Goal: Obtain resource: Obtain resource

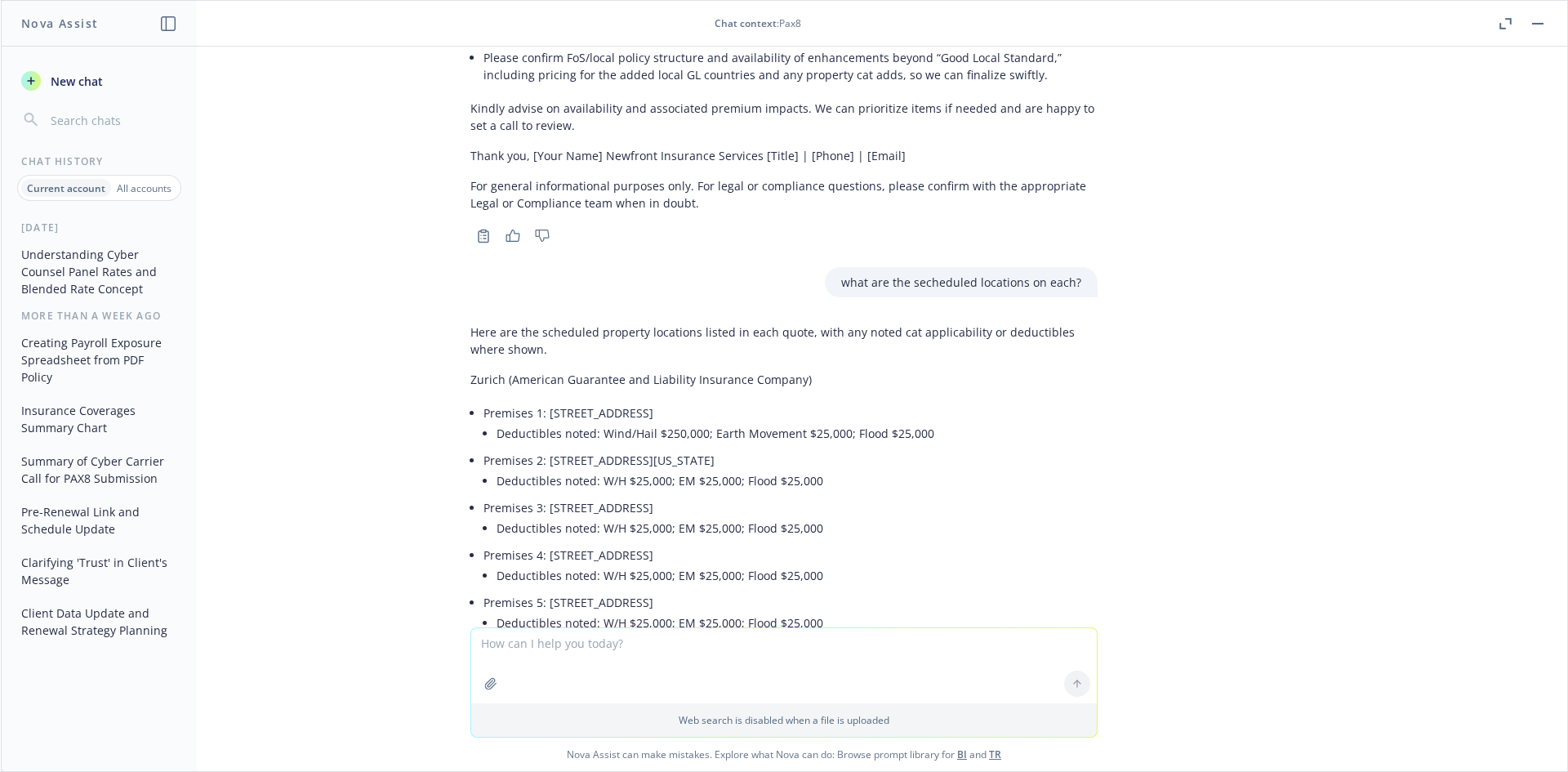
scroll to position [13968, 0]
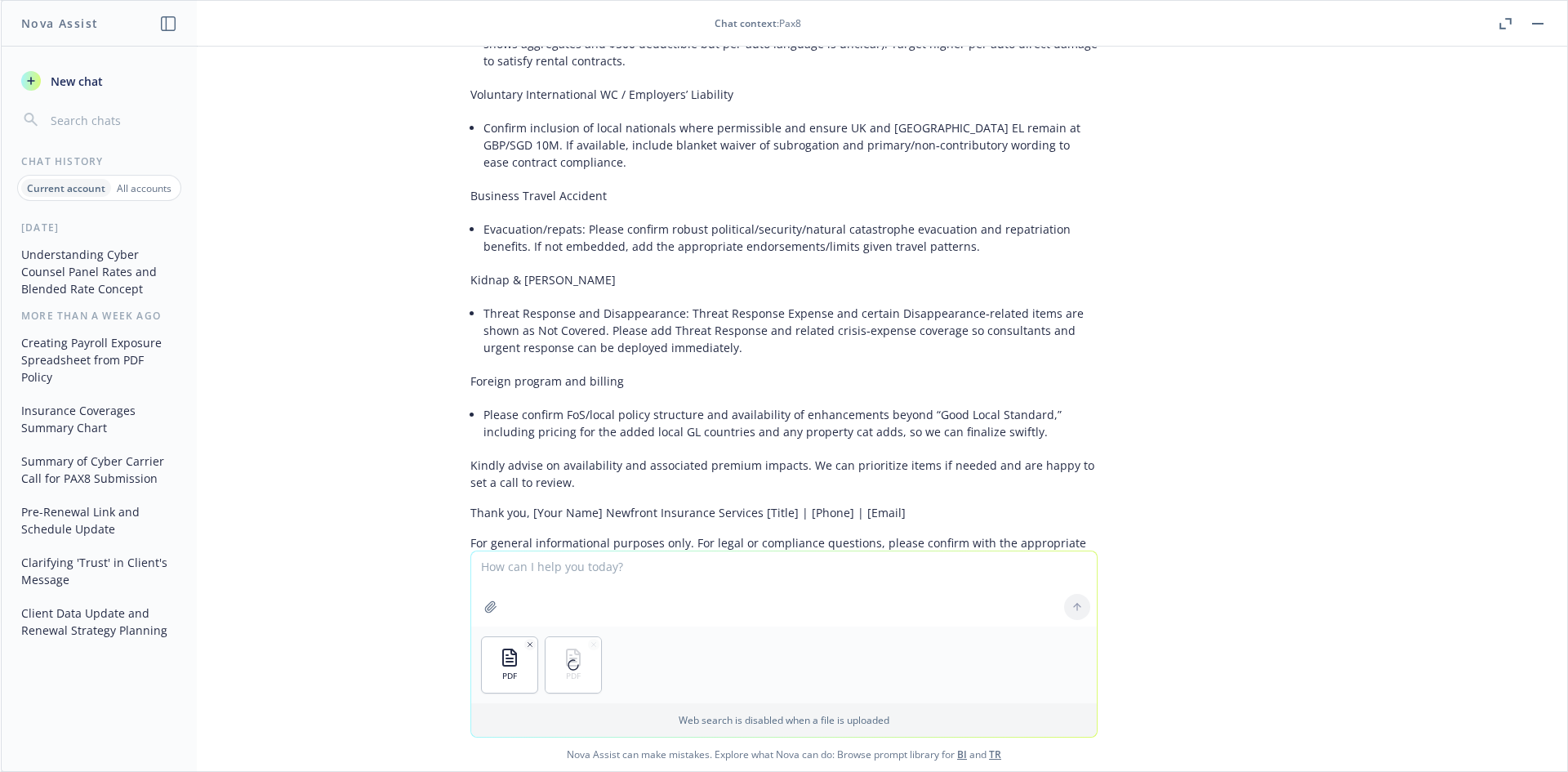
click at [557, 573] on textarea at bounding box center [784, 589] width 626 height 75
click at [536, 581] on textarea "Compare these two quotes for these categories and coverages: Scheduled location…" at bounding box center [784, 588] width 626 height 77
click at [737, 585] on textarea "Compare these two quotes for these categories and coverages: Scheduled location…" at bounding box center [784, 588] width 626 height 77
paste textarea "Property at Unspecified Locations Property In Transit Property at Unspecified L…"
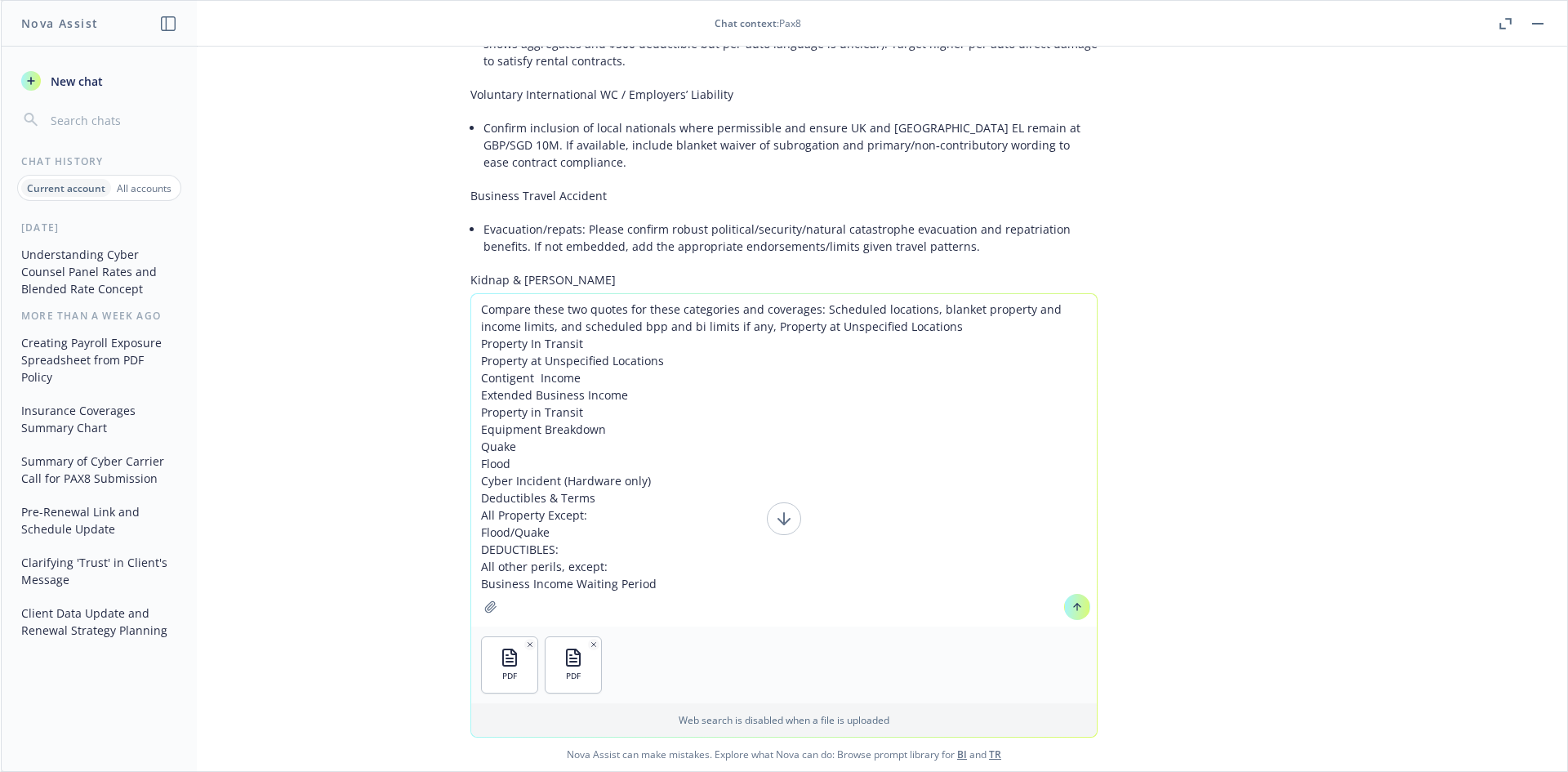
click at [720, 328] on textarea "Compare these two quotes for these categories and coverages: Scheduled location…" at bounding box center [784, 460] width 626 height 332
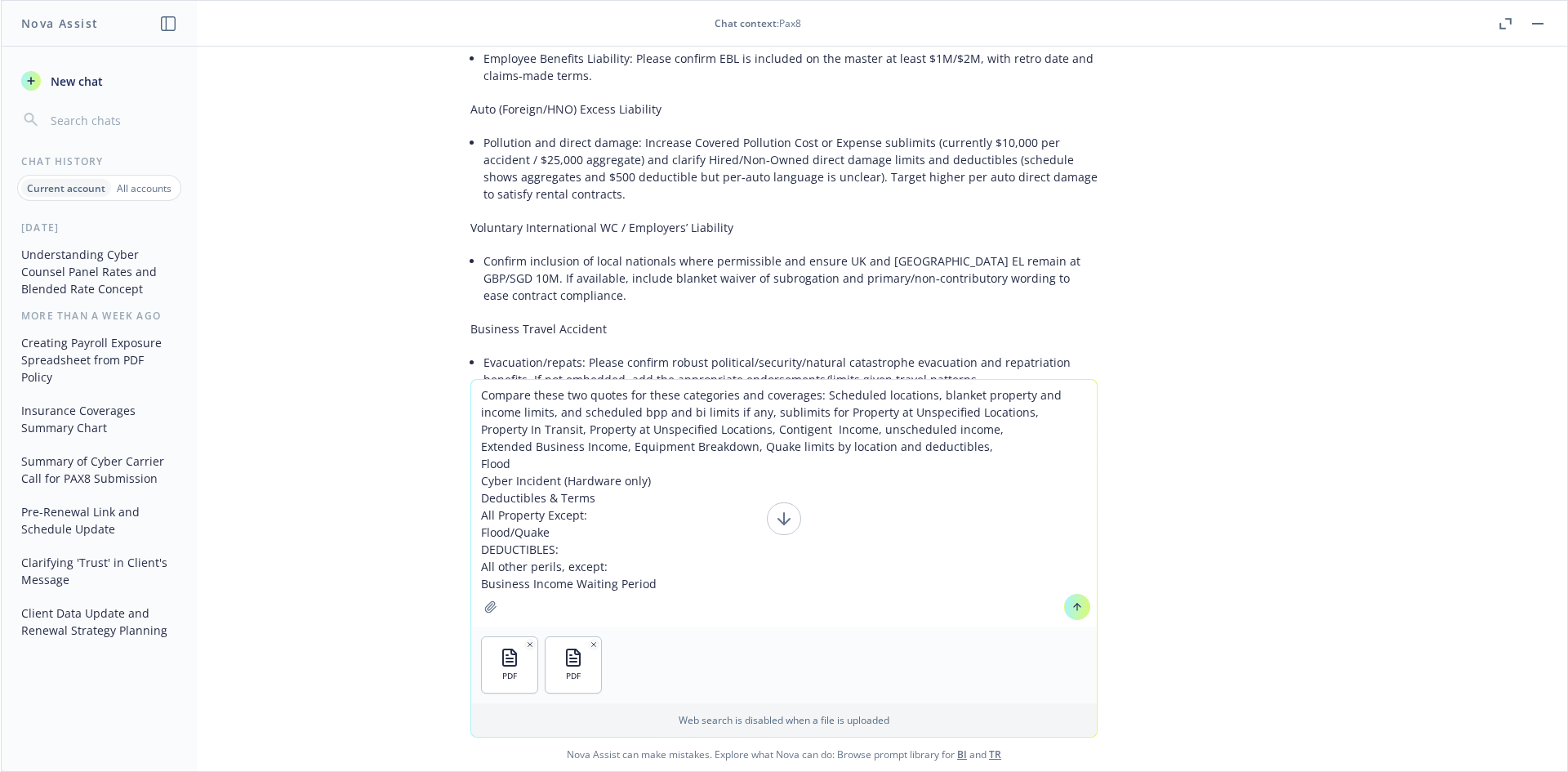
scroll to position [13778, 0]
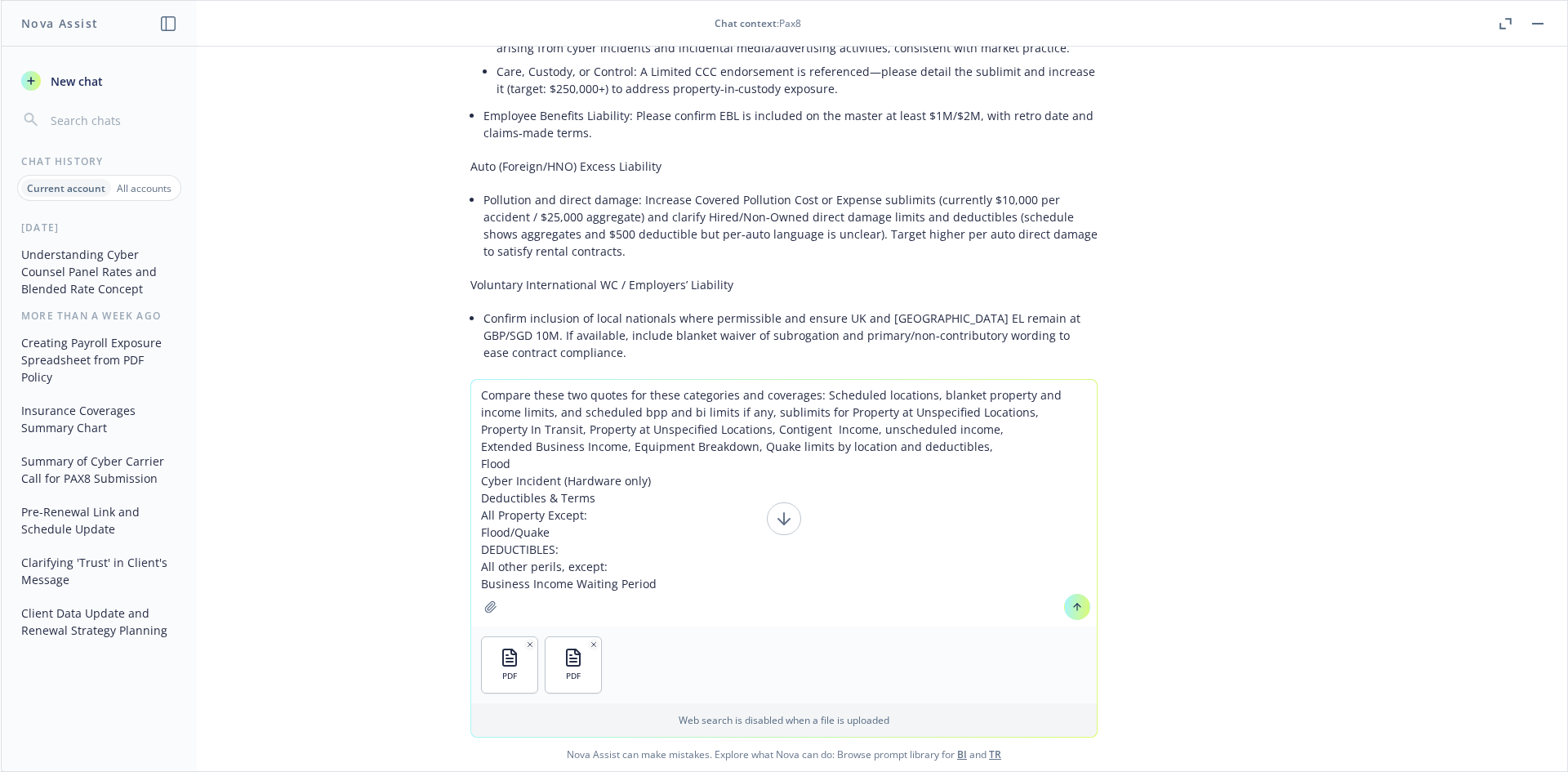
drag, startPoint x: 792, startPoint y: 448, endPoint x: 988, endPoint y: 448, distance: 196.0
click at [988, 448] on textarea "Compare these two quotes for these categories and coverages: Scheduled location…" at bounding box center [784, 503] width 626 height 247
click at [533, 464] on textarea "Compare these two quotes for these categories and coverages: Scheduled location…" at bounding box center [784, 503] width 626 height 247
paste textarea "limits by location and deductibles,"
drag, startPoint x: 679, startPoint y: 481, endPoint x: 471, endPoint y: 485, distance: 208.0
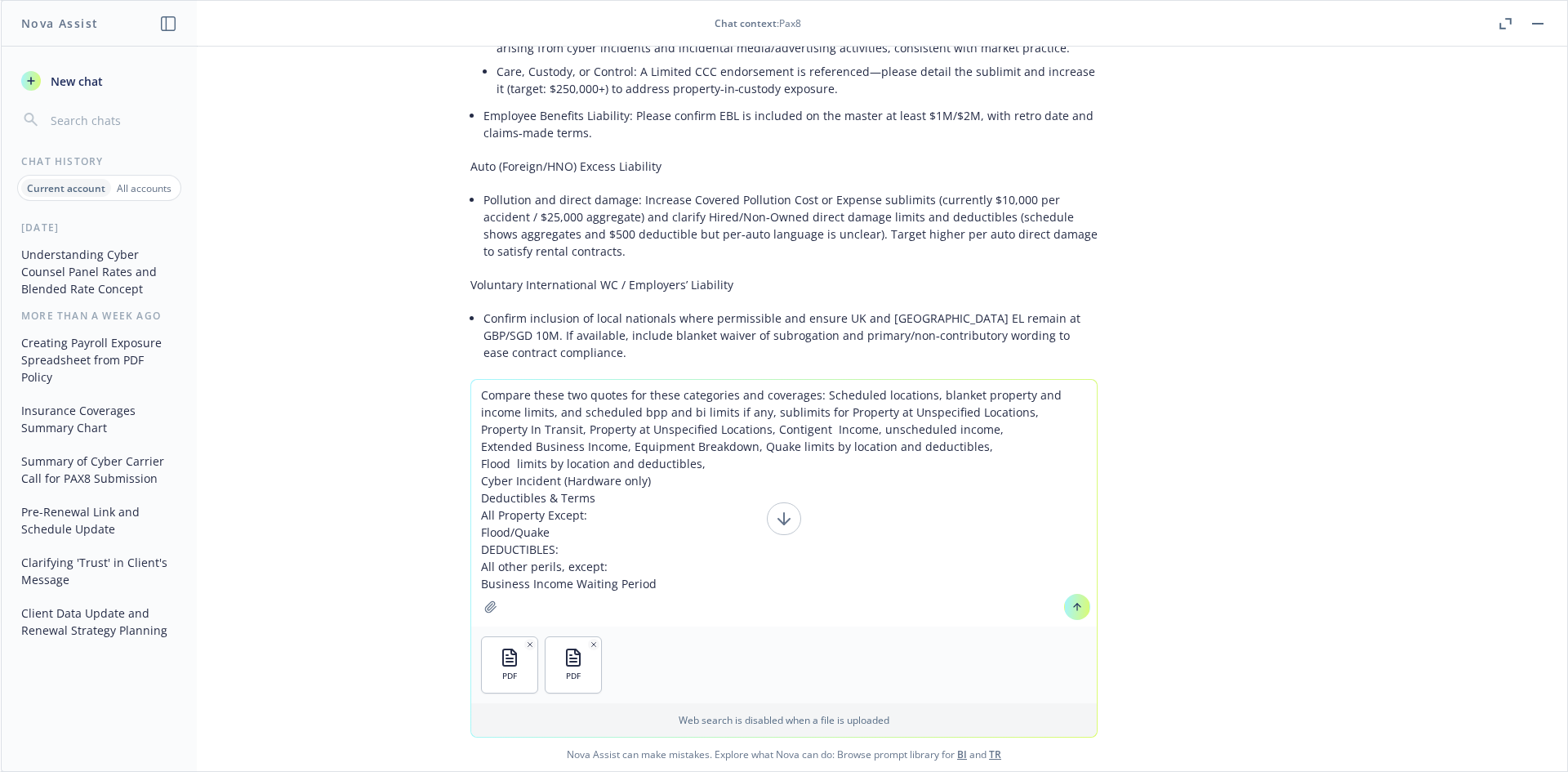
click at [471, 485] on textarea "Compare these two quotes for these categories and coverages: Scheduled location…" at bounding box center [784, 503] width 626 height 247
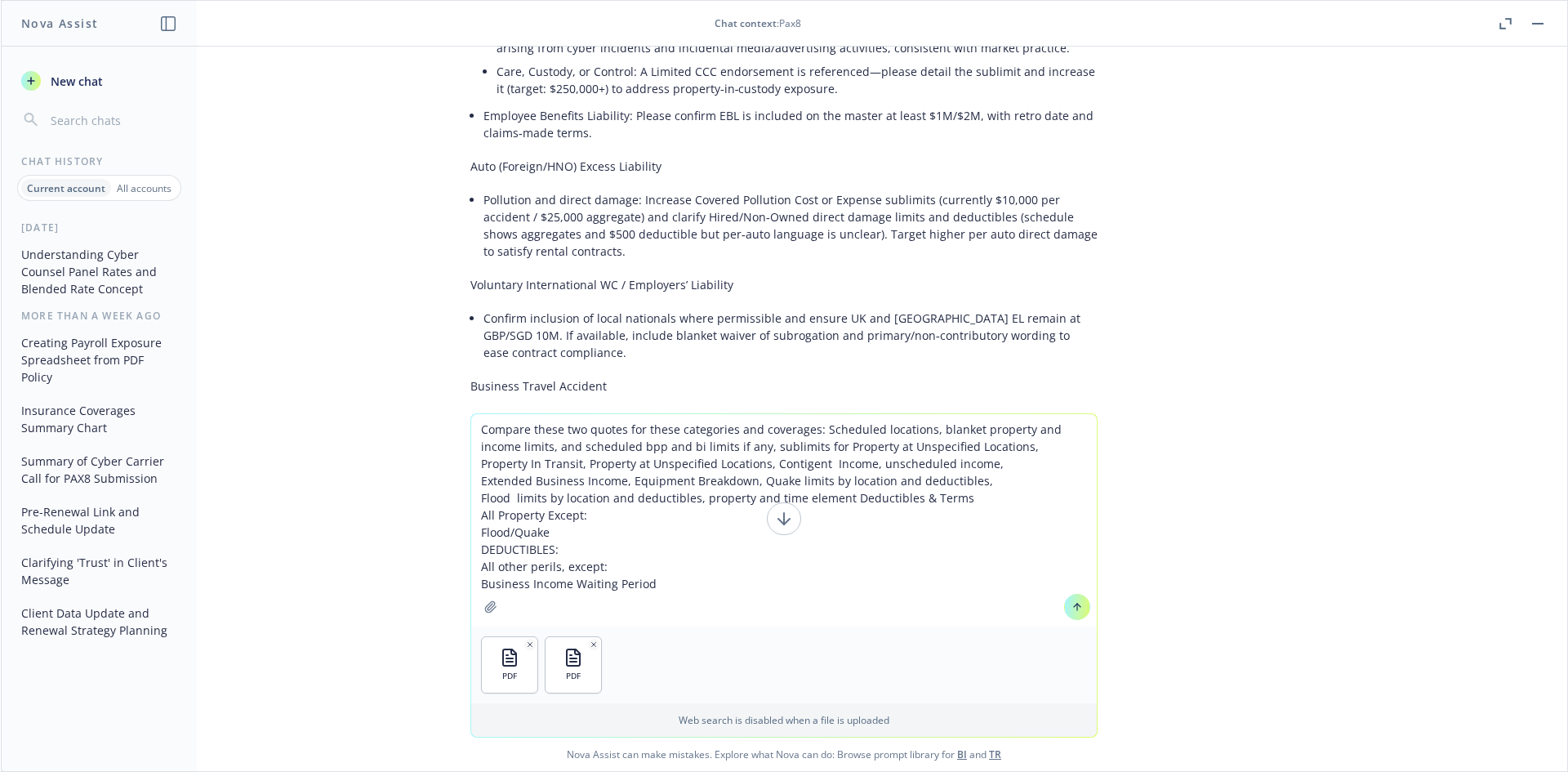
drag, startPoint x: 912, startPoint y: 499, endPoint x: 694, endPoint y: 580, distance: 232.6
click at [694, 580] on textarea "Compare these two quotes for these categories and coverages: Scheduled location…" at bounding box center [784, 519] width 626 height 212
type textarea "Compare these two quotes for these categories and coverages: Scheduled location…"
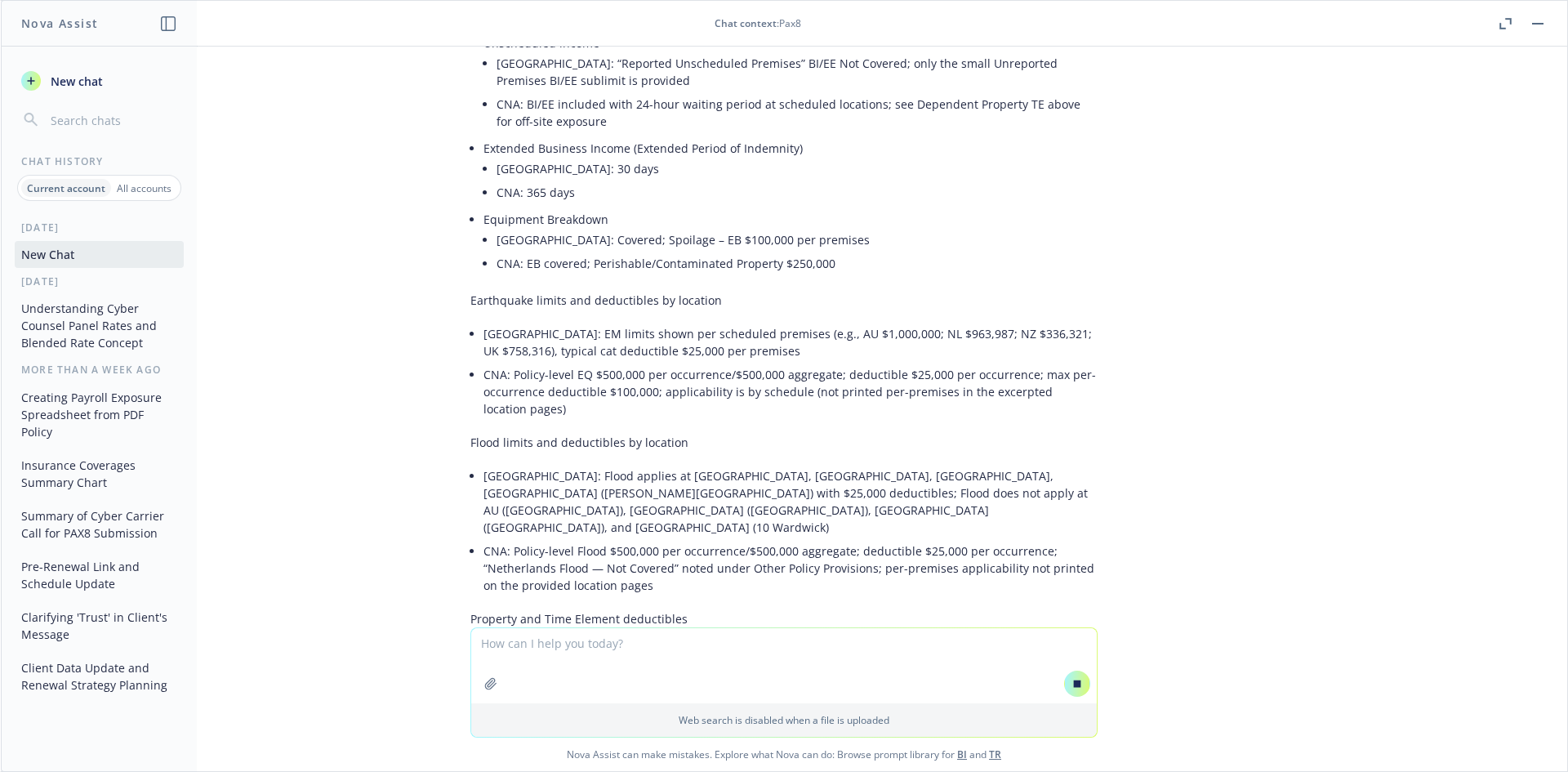
scroll to position [18423, 0]
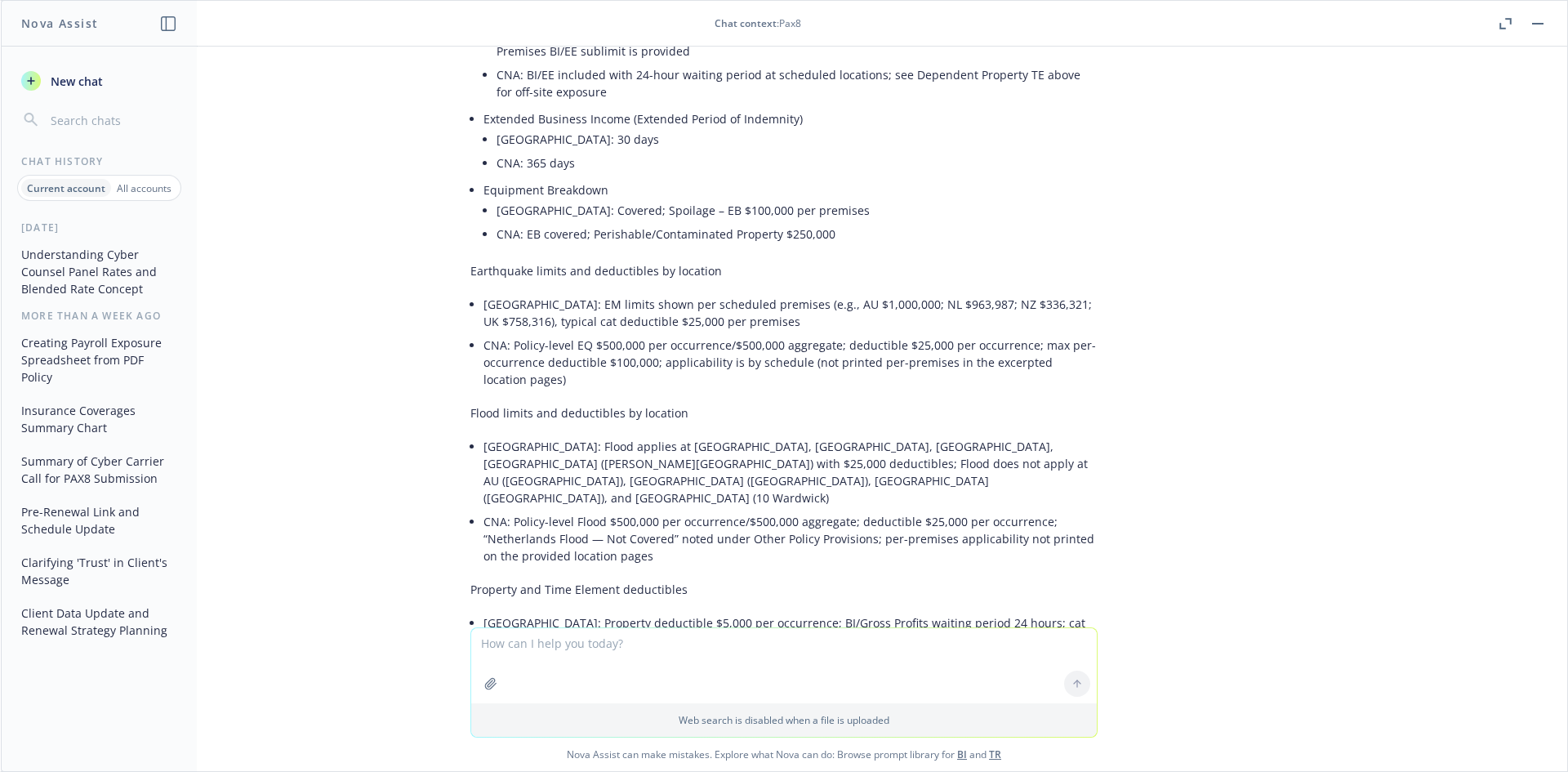
click at [556, 662] on textarea at bounding box center [784, 665] width 626 height 75
type textarea "excel comparison please"
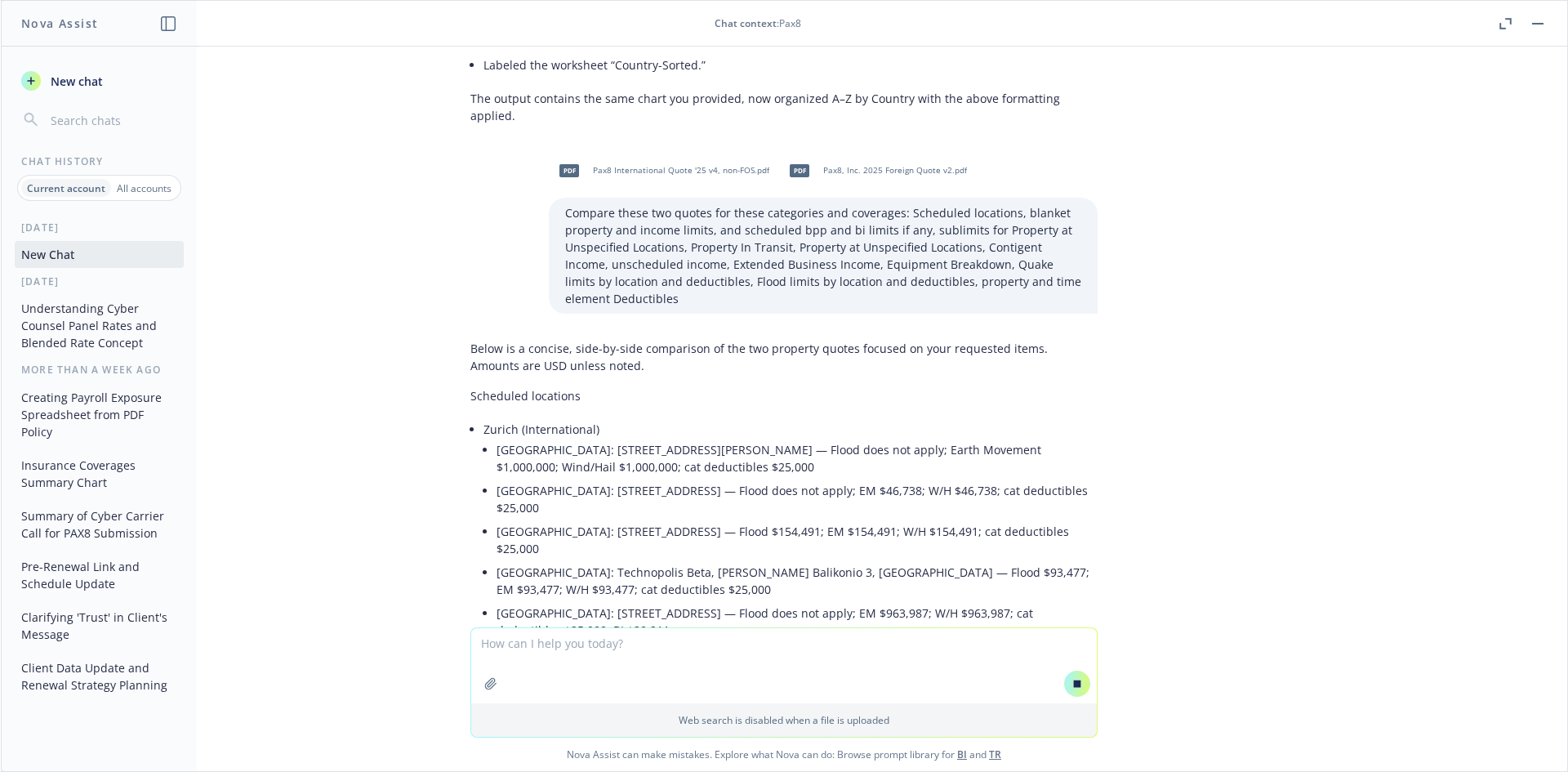
scroll to position [16204, 0]
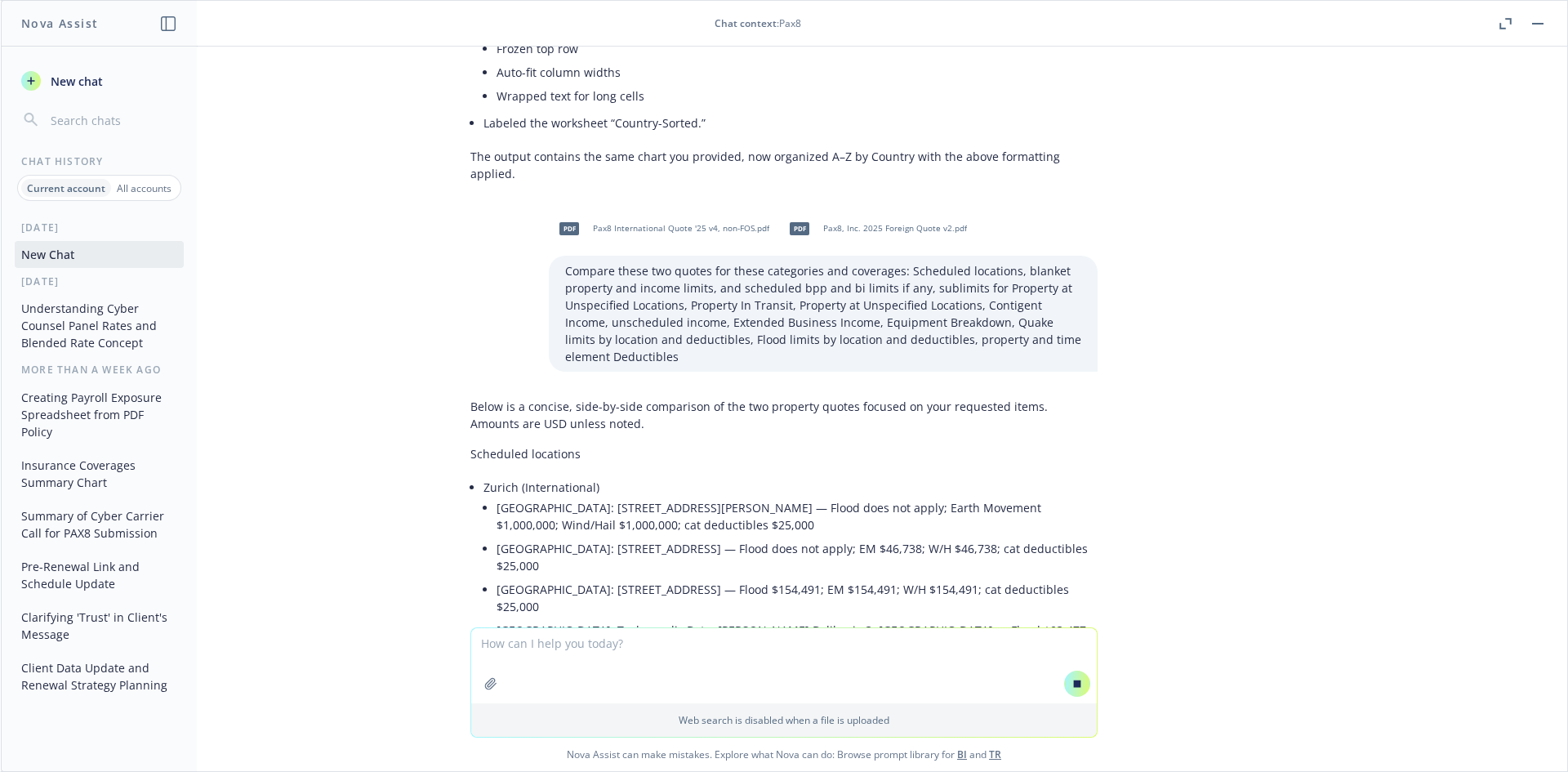
click at [644, 495] on ul "[GEOGRAPHIC_DATA]: [STREET_ADDRESS][PERSON_NAME] — Flood does not apply; Earth …" at bounding box center [797, 659] width 601 height 327
drag, startPoint x: 533, startPoint y: 220, endPoint x: 599, endPoint y: 218, distance: 66.0
click at [599, 537] on li "[GEOGRAPHIC_DATA]: [STREET_ADDRESS] — Flood does not apply; EM $46,738; W/H $46…" at bounding box center [797, 557] width 601 height 40
drag, startPoint x: 481, startPoint y: 220, endPoint x: 657, endPoint y: 220, distance: 176.0
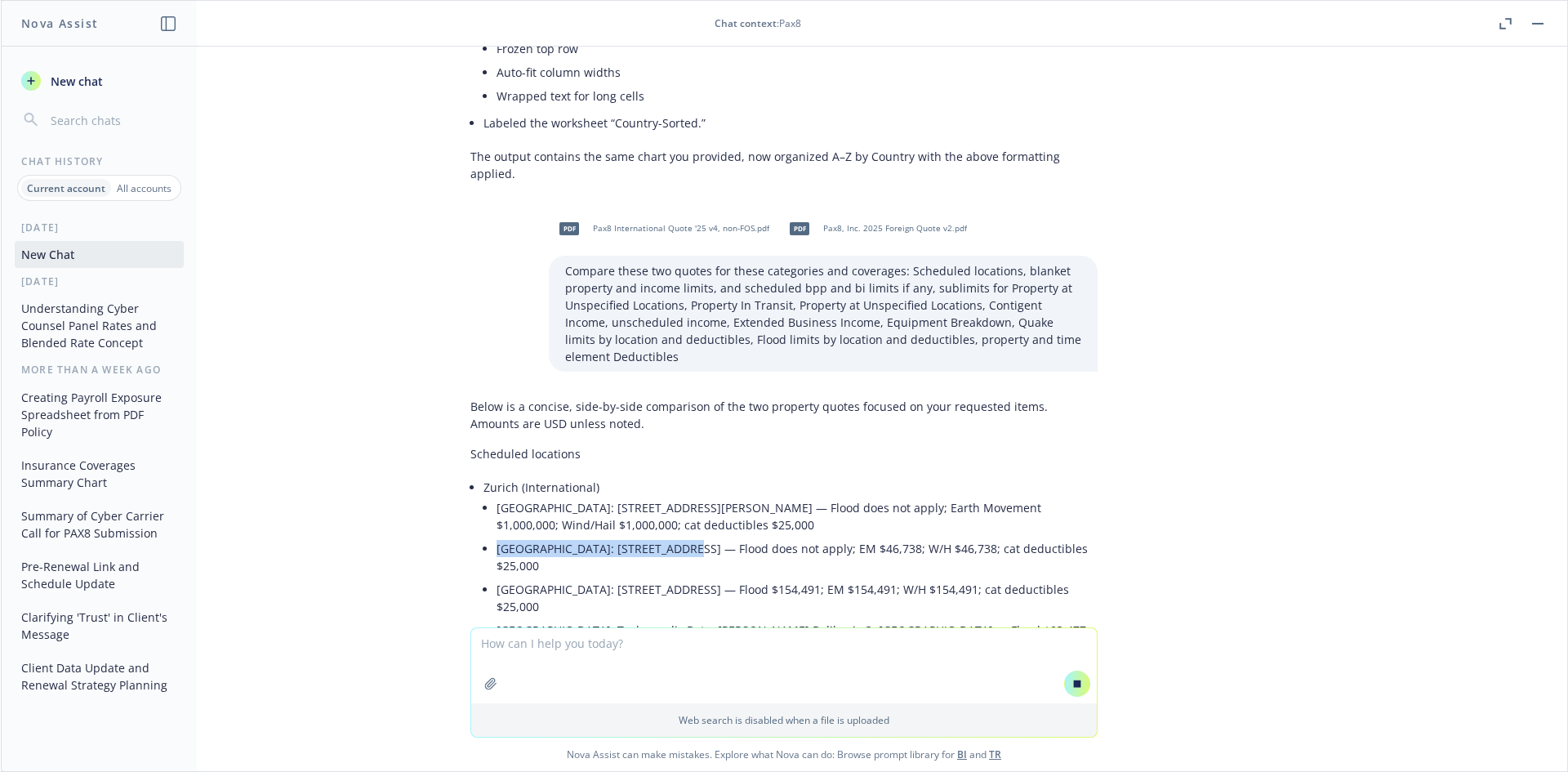
click at [657, 476] on li "Zurich (International) [GEOGRAPHIC_DATA]: [STREET_ADDRESS][PERSON_NAME] — Flood…" at bounding box center [790, 651] width 614 height 350
copy li "[GEOGRAPHIC_DATA]: [STREET_ADDRESS]"
drag, startPoint x: 486, startPoint y: 429, endPoint x: 617, endPoint y: 424, distance: 131.1
copy li "UK: 10 Wardwick, [GEOGRAPHIC_DATA]"
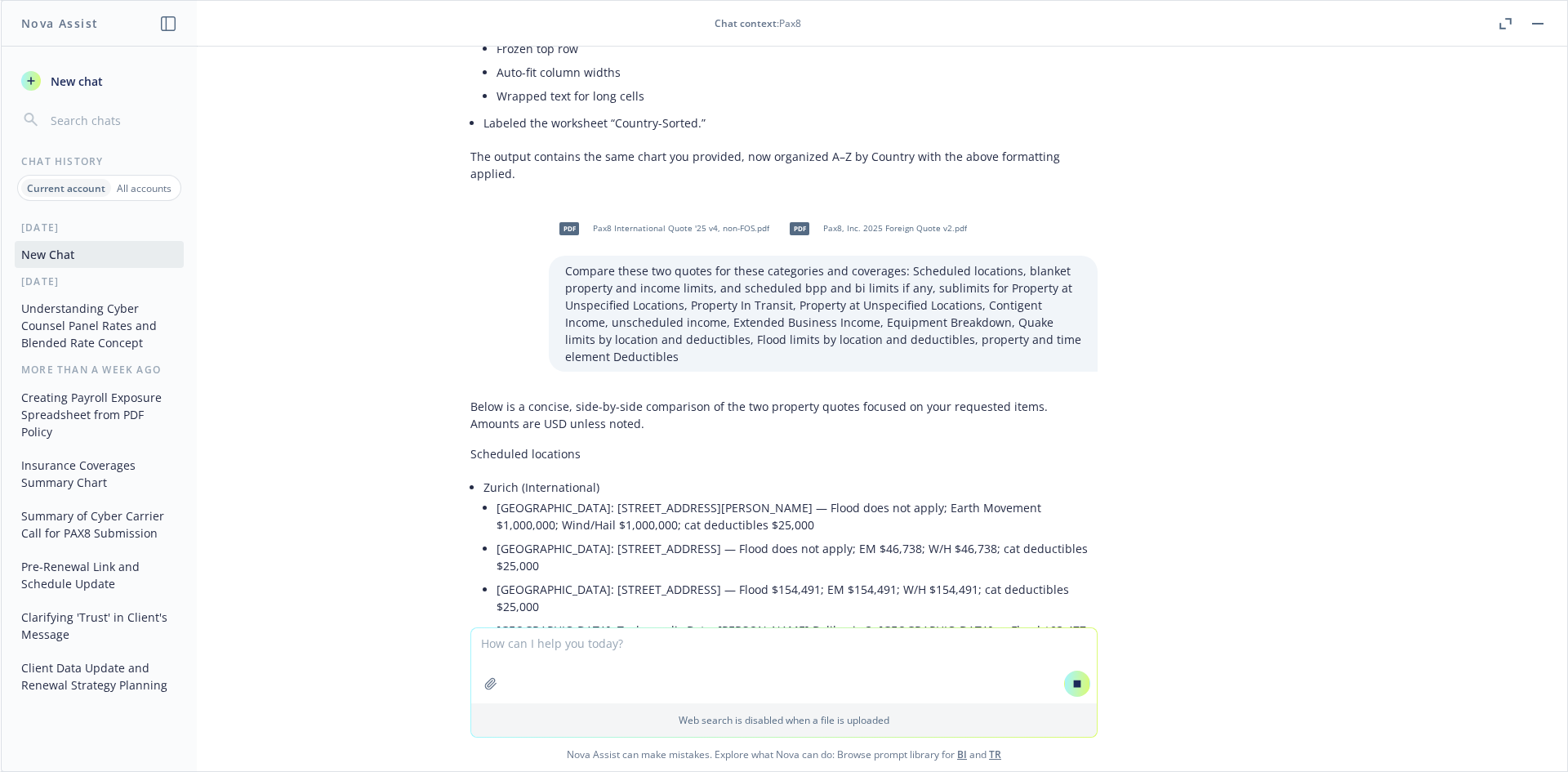
click at [766, 699] on li "[GEOGRAPHIC_DATA]: [GEOGRAPHIC_DATA][STREET_ADDRESS] — Flood $336,321; EM $336,…" at bounding box center [797, 719] width 601 height 40
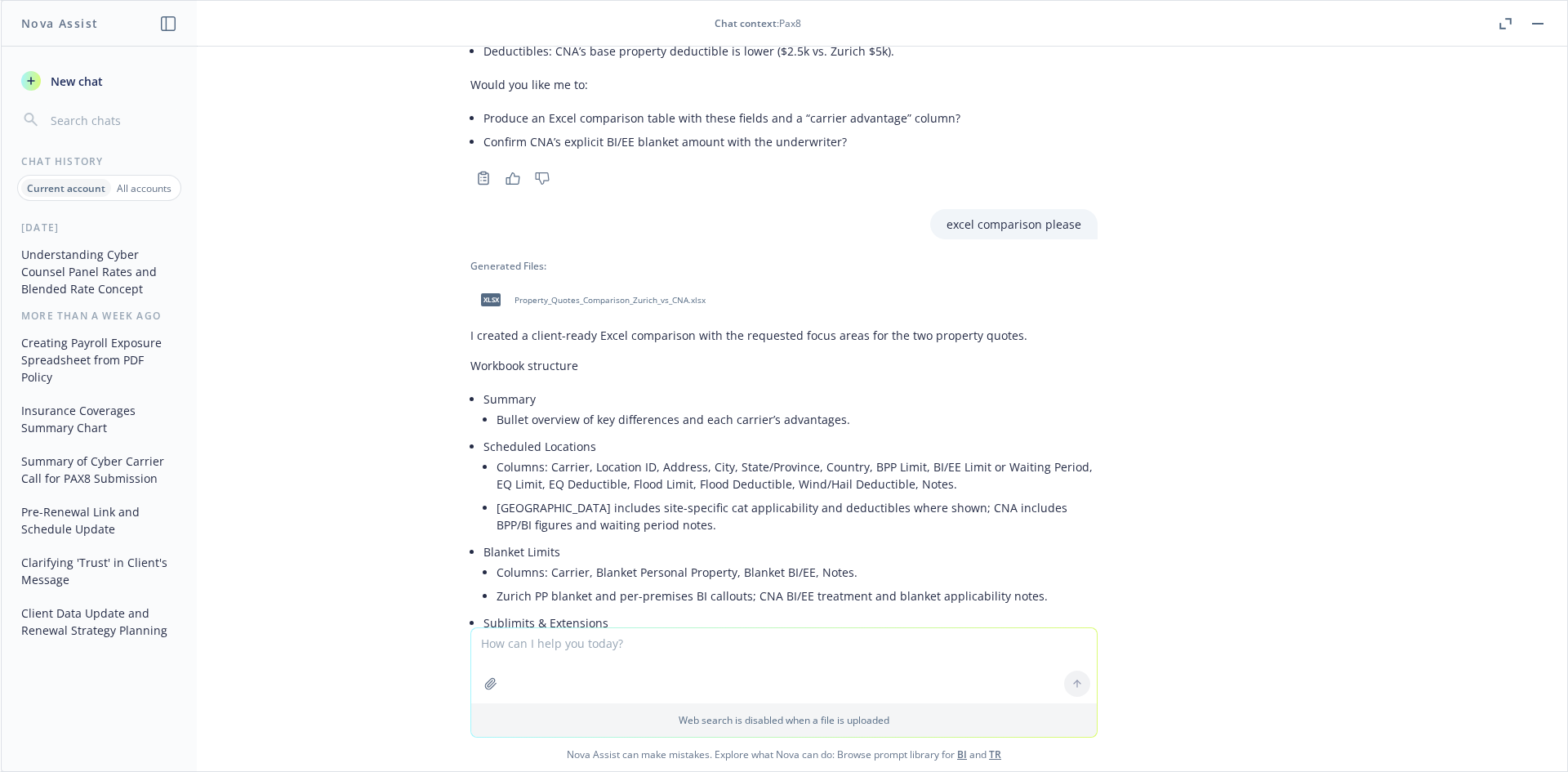
scroll to position [18837, 0]
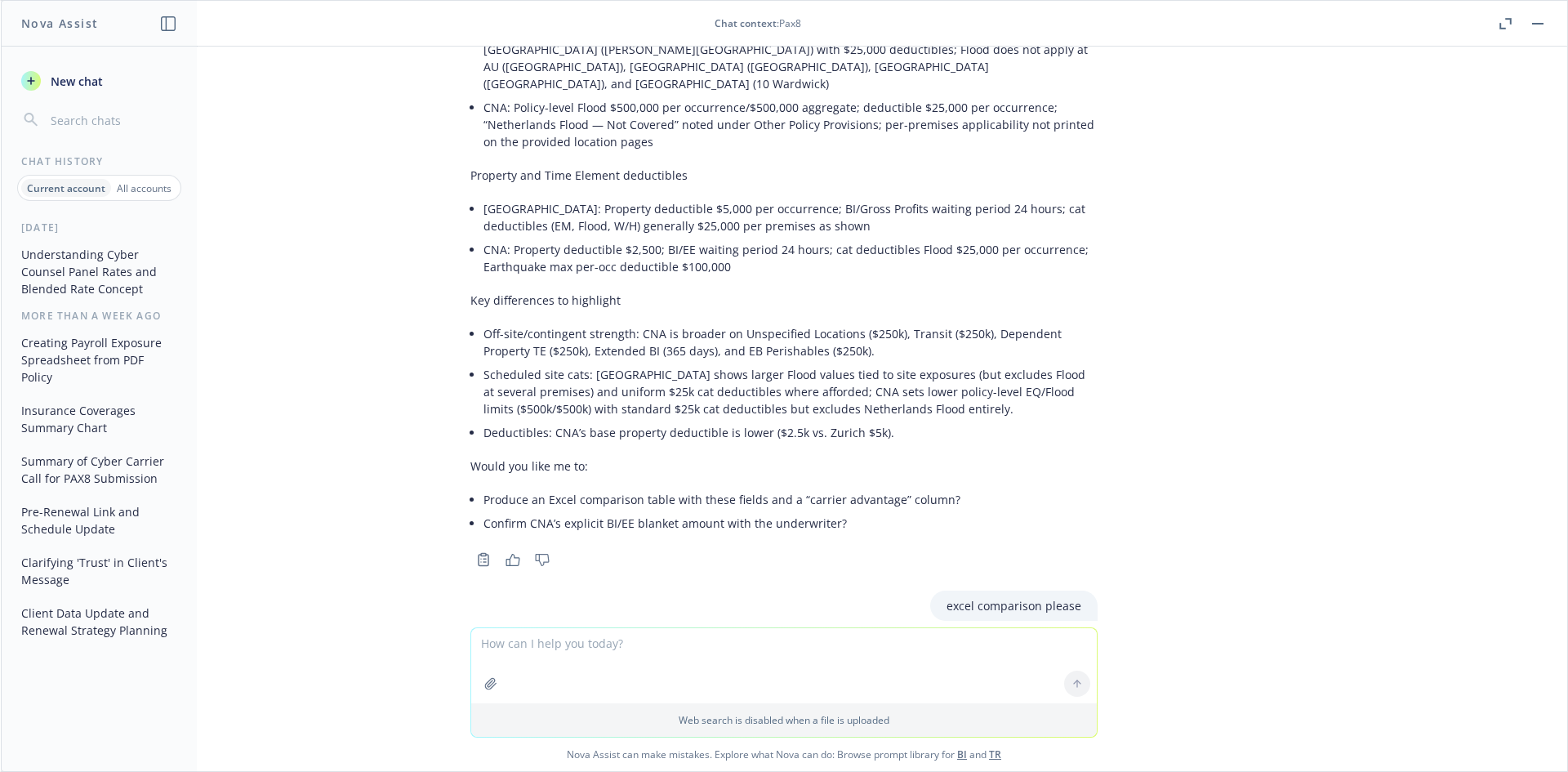
drag, startPoint x: 582, startPoint y: 285, endPoint x: 593, endPoint y: 285, distance: 11.0
click at [582, 676] on span "Property_Quotes_Comparison_Zurich_vs_CNA.xlsx" at bounding box center [609, 681] width 191 height 11
